Goal: Find specific page/section: Find specific page/section

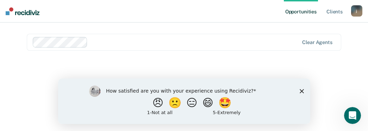
click at [301, 90] on polygon "Close survey" at bounding box center [302, 91] width 4 height 4
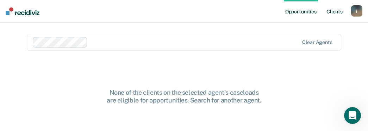
click at [333, 9] on link "Client s" at bounding box center [334, 11] width 19 height 23
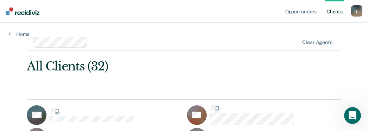
click at [333, 9] on link "Client s" at bounding box center [334, 11] width 19 height 23
